Goal: Transaction & Acquisition: Download file/media

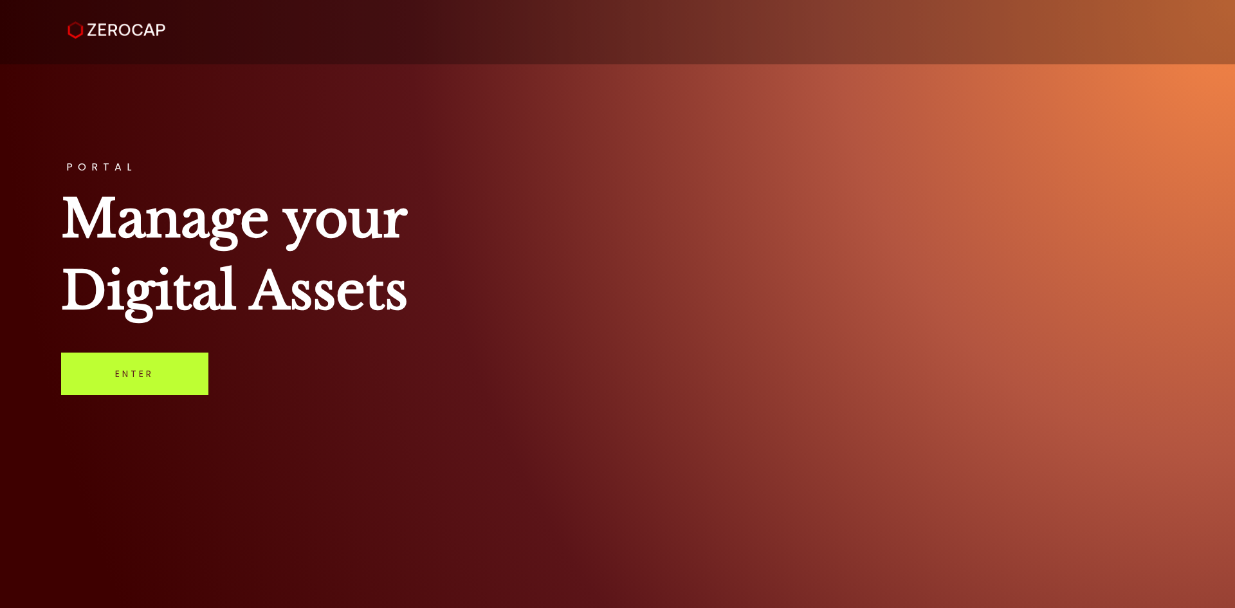
click at [134, 378] on link "Enter" at bounding box center [134, 374] width 147 height 42
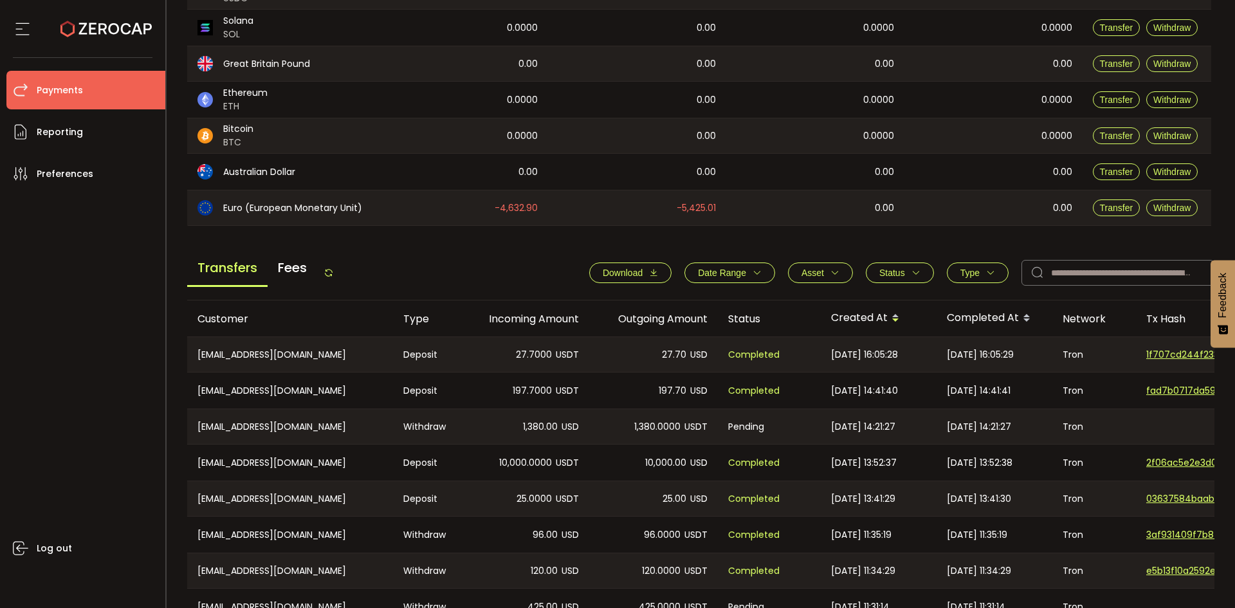
scroll to position [322, 0]
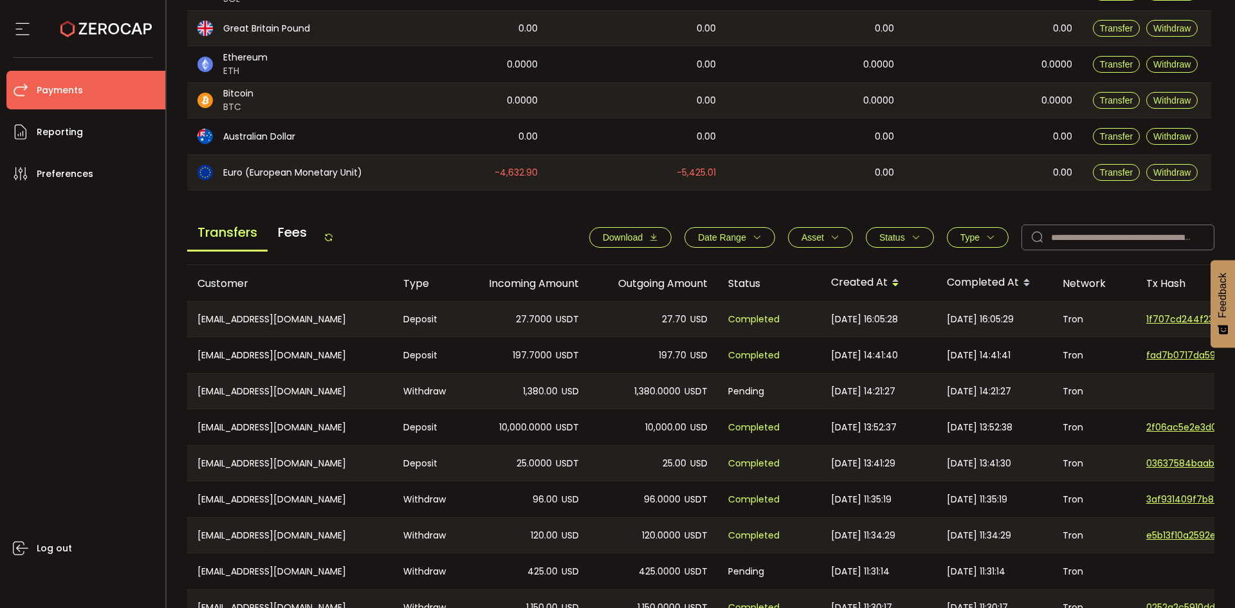
click at [625, 228] on button "Download" at bounding box center [630, 237] width 82 height 21
click at [455, 207] on main "Balance Assets Trading Balance Trading Balance (USD) Custody Balance Locked for…" at bounding box center [701, 247] width 1028 height 913
